Goal: Transaction & Acquisition: Purchase product/service

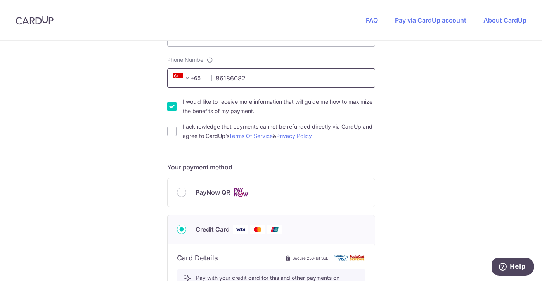
scroll to position [263, 0]
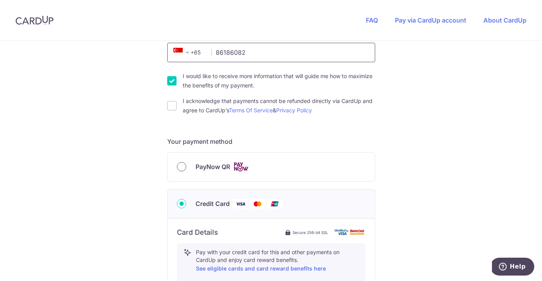
type input "86186082"
click at [177, 167] on input "PayNow QR" at bounding box center [181, 166] width 9 height 9
radio input "true"
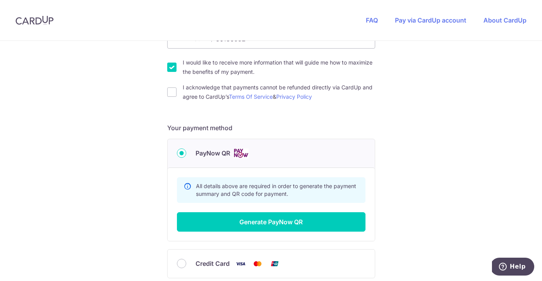
scroll to position [302, 0]
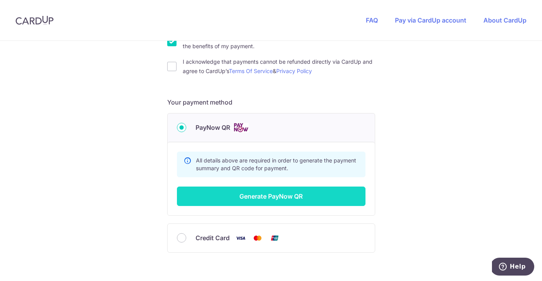
click at [272, 200] on button "Generate PayNow QR" at bounding box center [271, 195] width 189 height 19
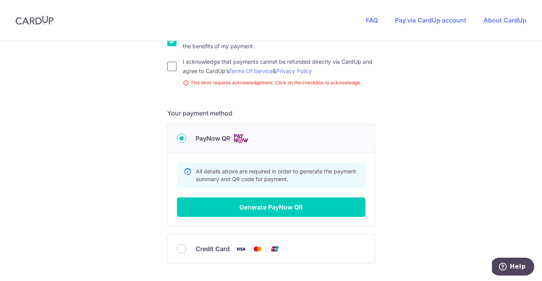
click at [172, 66] on input "I acknowledge that payments cannot be refunded directly via CardUp and agree to…" at bounding box center [171, 66] width 9 height 9
checkbox input "true"
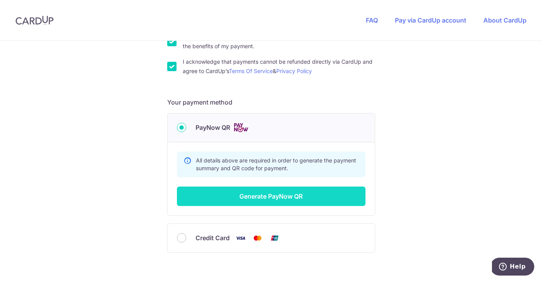
click at [234, 196] on button "Generate PayNow QR" at bounding box center [271, 195] width 189 height 19
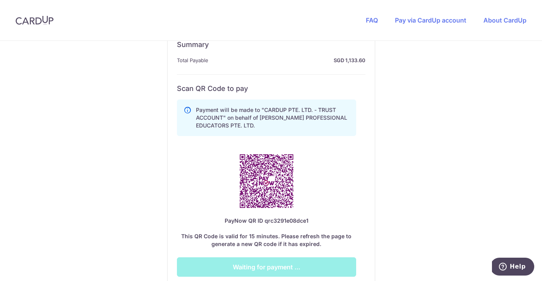
scroll to position [460, 0]
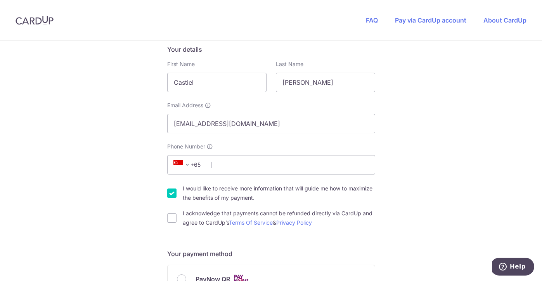
scroll to position [240, 0]
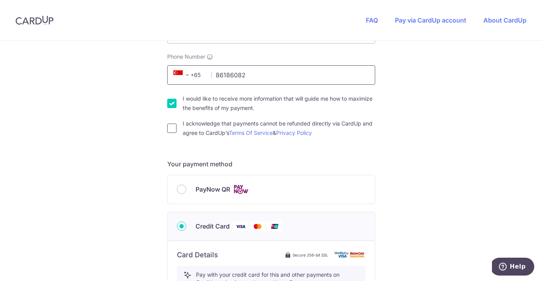
type input "86186082"
click at [169, 127] on input "I acknowledge that payments cannot be refunded directly via CardUp and agree to…" at bounding box center [171, 127] width 9 height 9
checkbox input "true"
click at [179, 187] on input "PayNow QR" at bounding box center [181, 188] width 9 height 9
radio input "true"
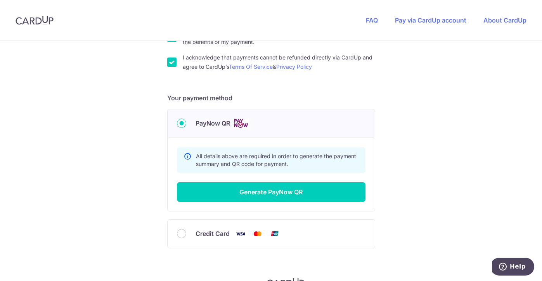
scroll to position [349, 0]
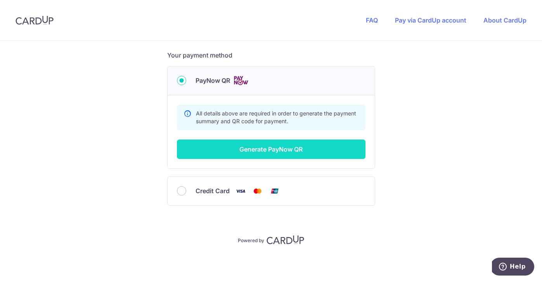
click at [288, 157] on button "Generate PayNow QR" at bounding box center [271, 148] width 189 height 19
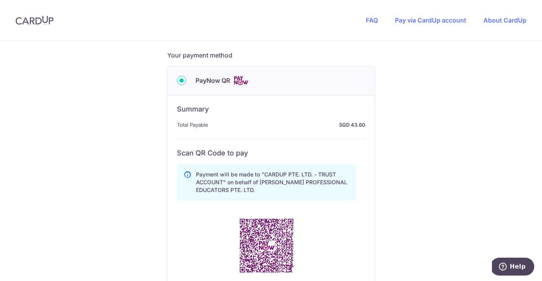
scroll to position [365, 0]
